Goal: Find specific page/section: Find specific page/section

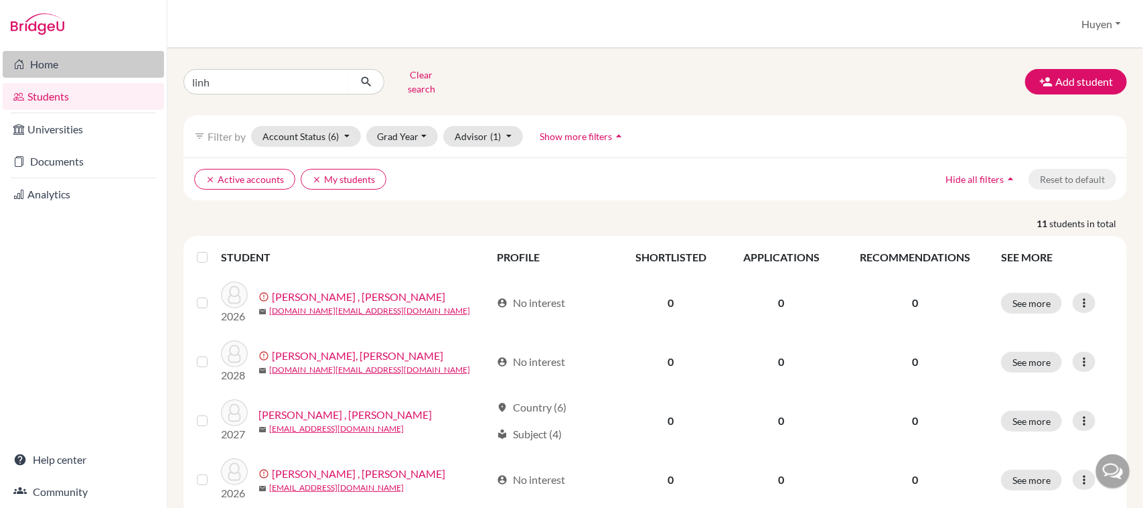
click at [32, 68] on link "Home" at bounding box center [83, 64] width 161 height 27
click at [406, 76] on button "Clear search" at bounding box center [421, 81] width 74 height 35
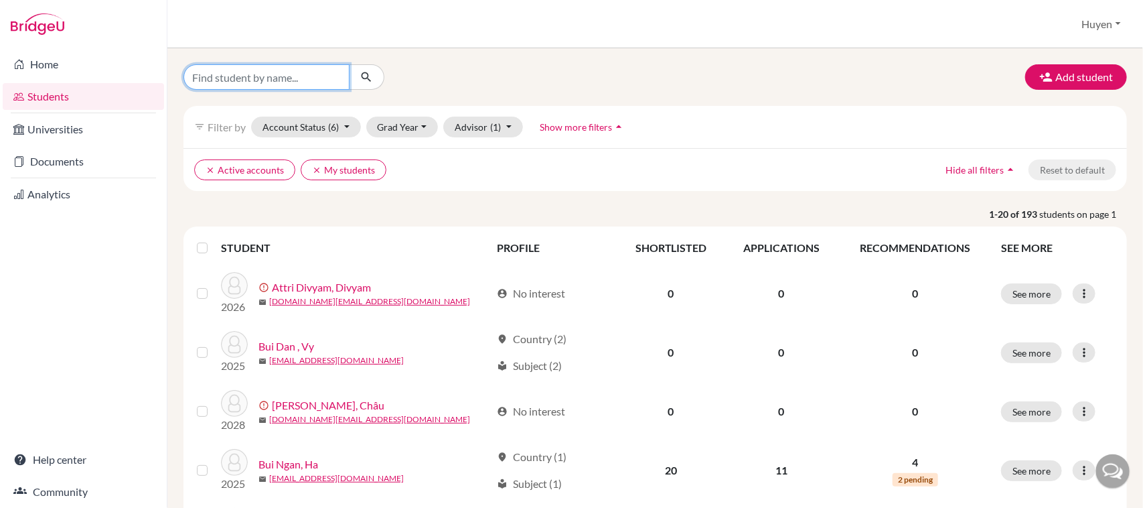
click at [285, 68] on input "Find student by name..." at bounding box center [267, 76] width 166 height 25
type input "phan tung linh"
click button "submit" at bounding box center [366, 76] width 35 height 25
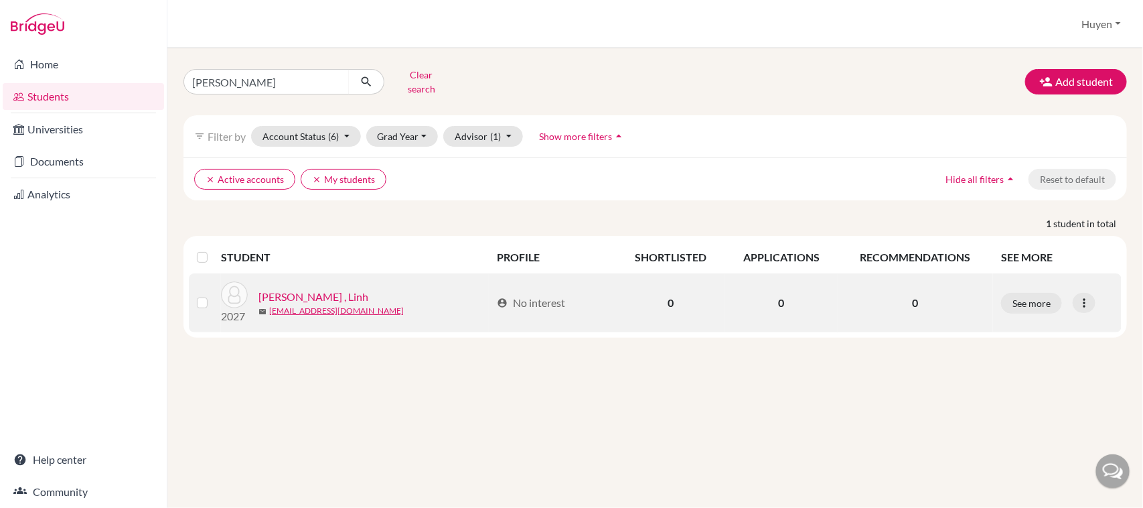
click at [299, 289] on link "[PERSON_NAME] , Linh" at bounding box center [314, 297] width 110 height 16
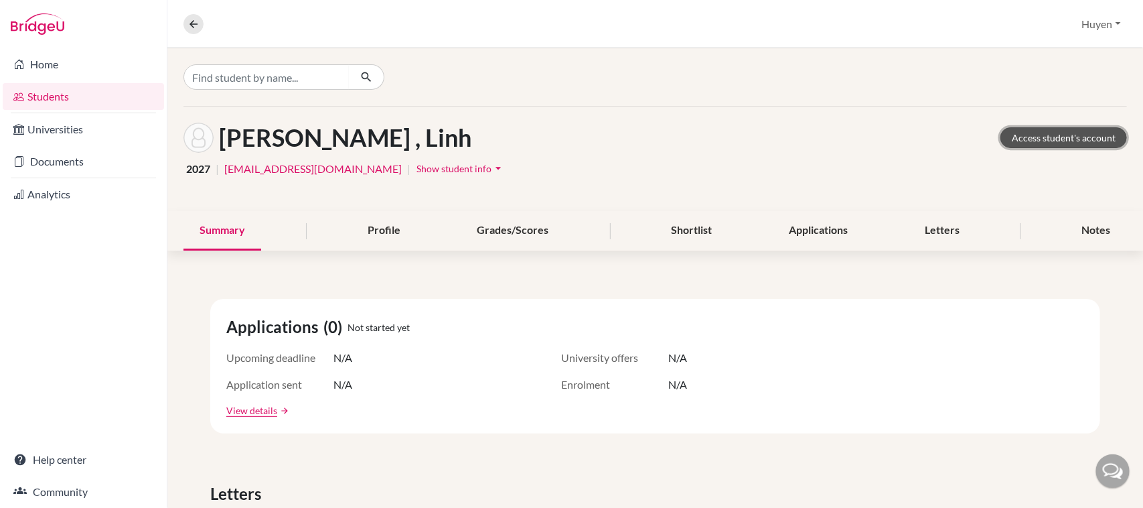
click at [1021, 136] on link "Access student's account" at bounding box center [1064, 137] width 127 height 21
